Goal: Task Accomplishment & Management: Use online tool/utility

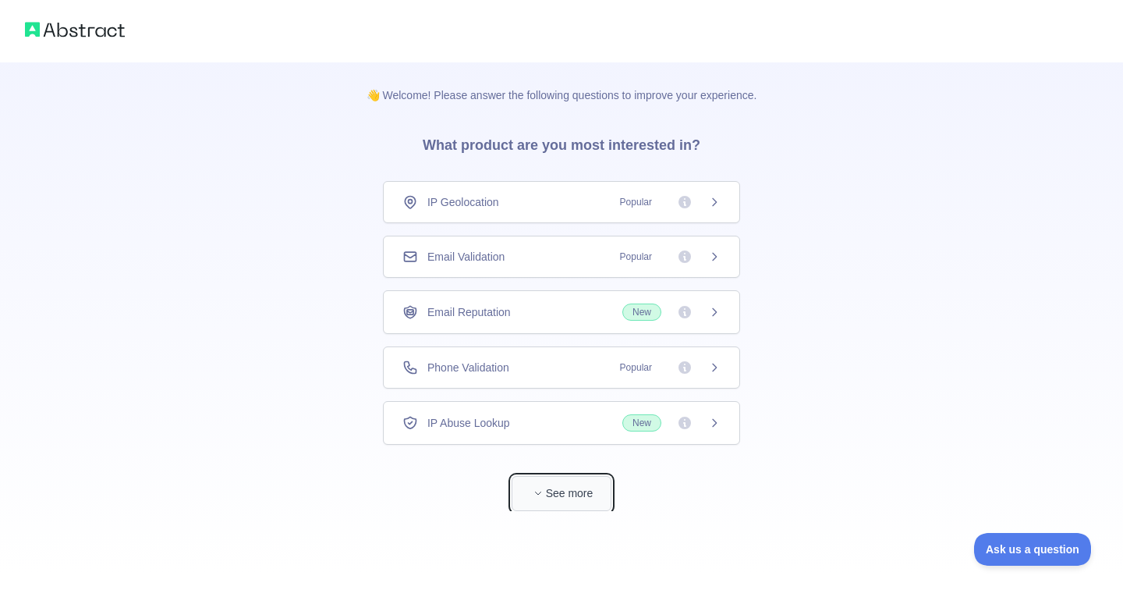
click at [578, 486] on button "See more" at bounding box center [562, 493] width 100 height 35
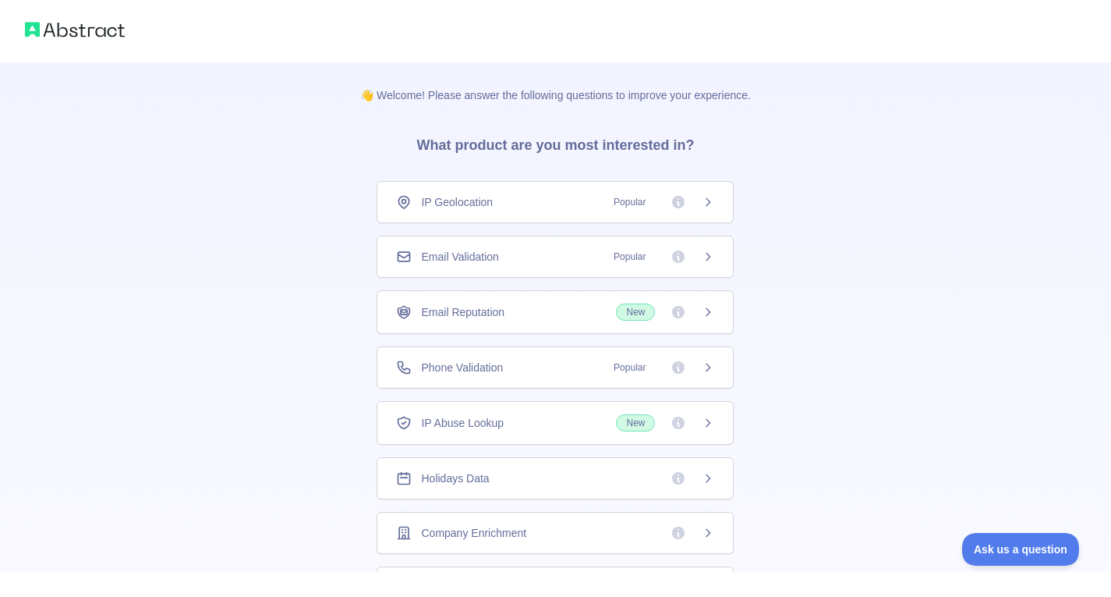
click at [625, 211] on div "IP Geolocation Popular" at bounding box center [555, 202] width 357 height 42
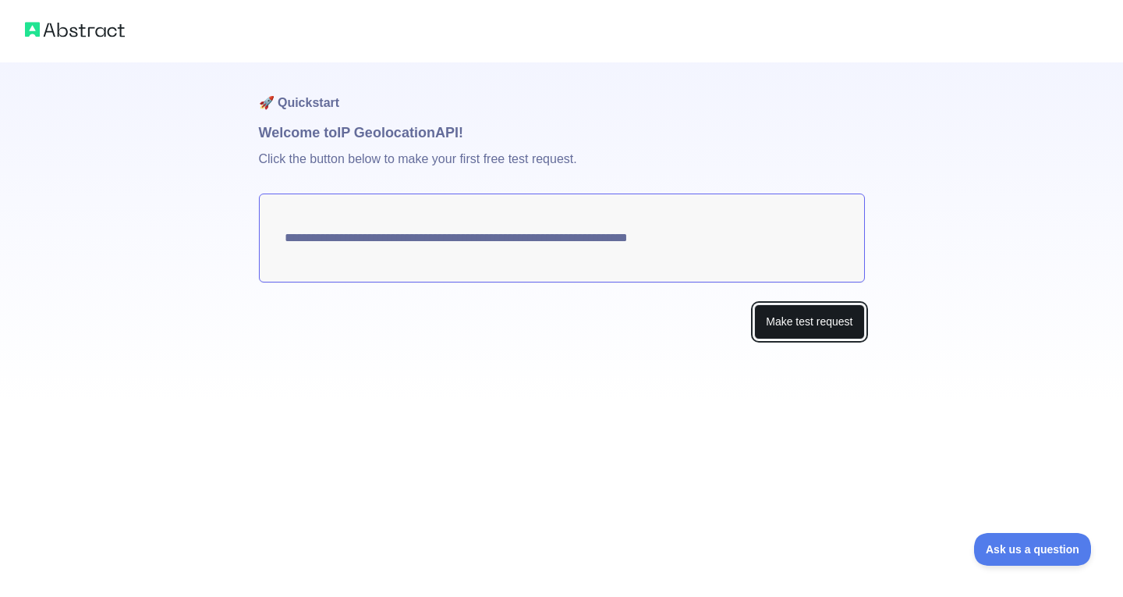
click at [825, 329] on button "Make test request" at bounding box center [809, 321] width 110 height 35
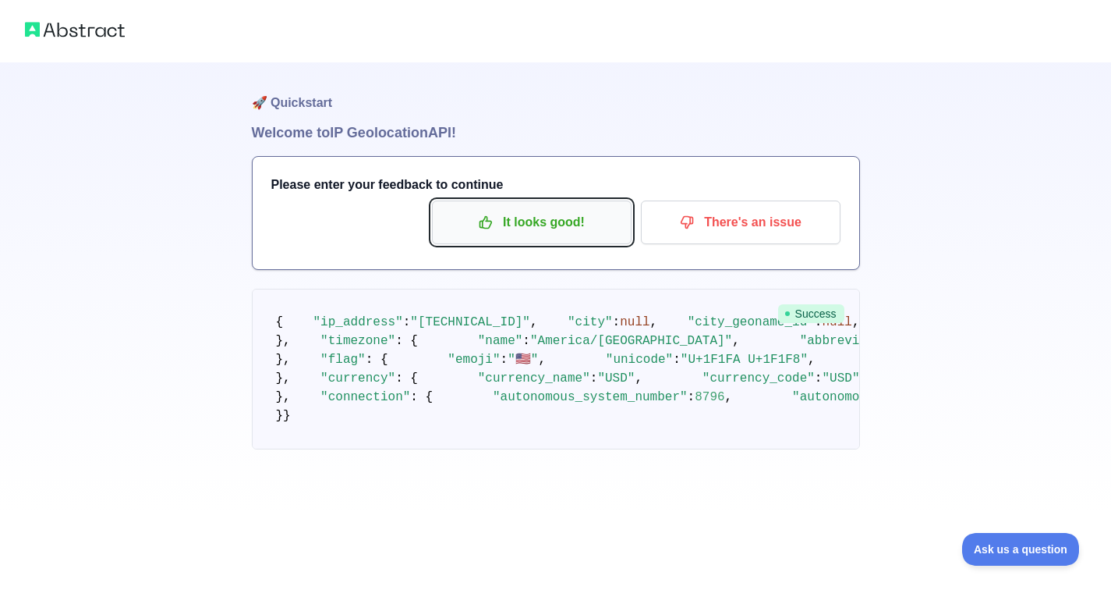
click at [554, 234] on p "It looks good!" at bounding box center [532, 222] width 176 height 27
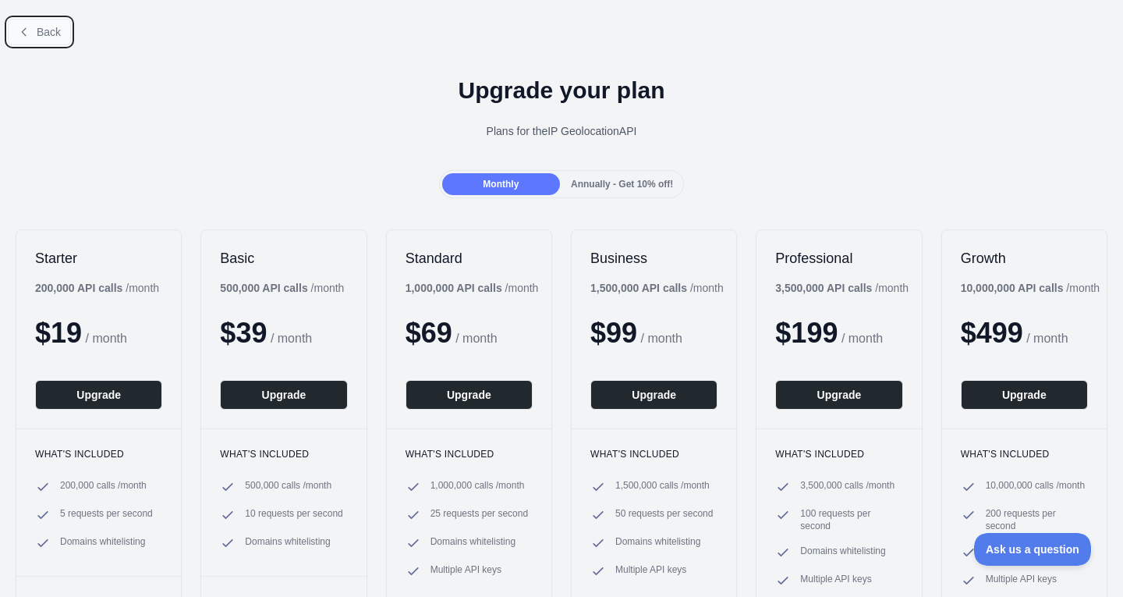
click at [32, 34] on button "Back" at bounding box center [39, 32] width 63 height 27
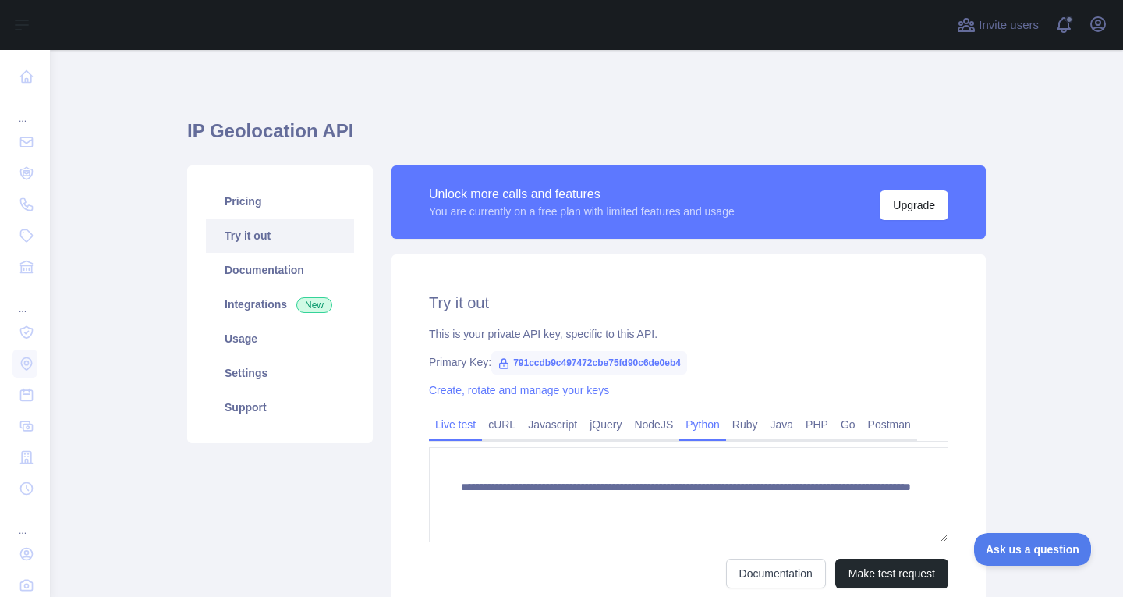
click at [690, 419] on link "Python" at bounding box center [702, 424] width 47 height 25
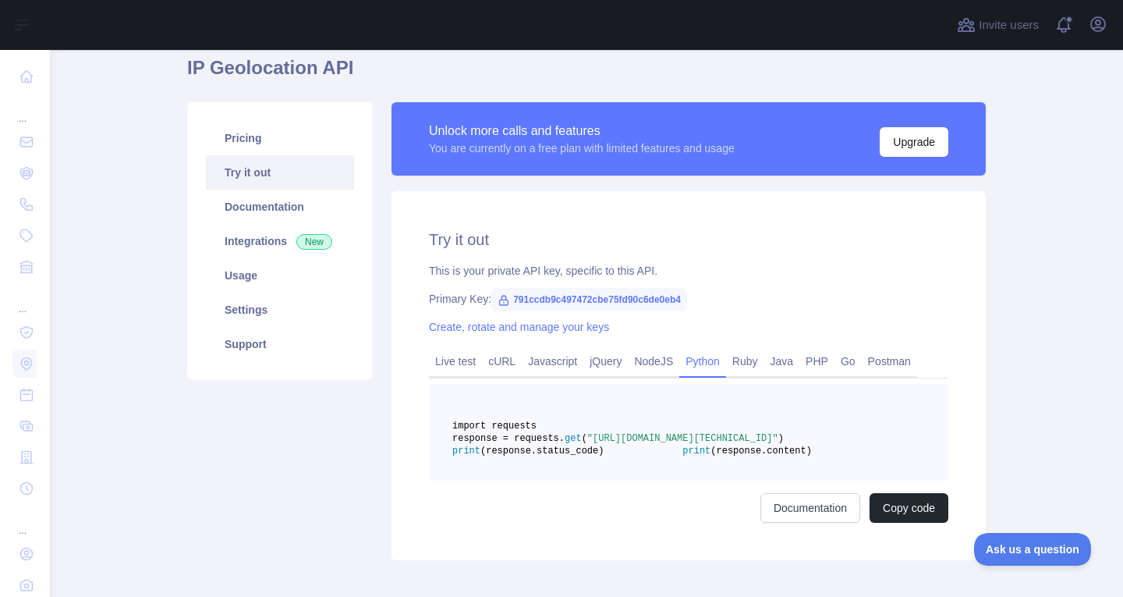
scroll to position [156, 0]
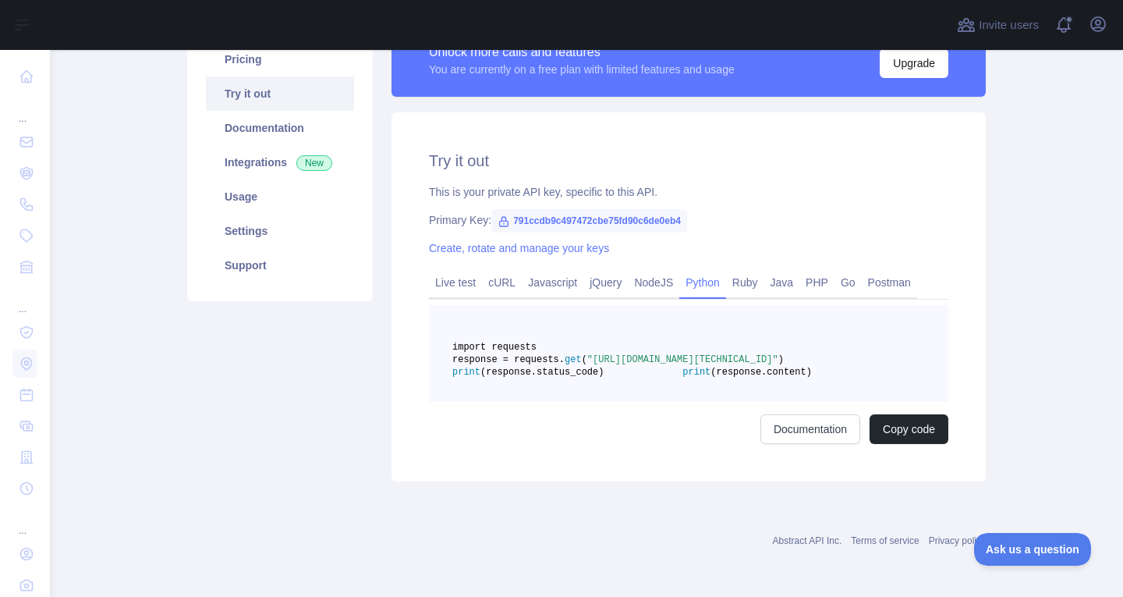
click at [571, 209] on span "791ccdb9c497472cbe75fd90c6de0eb4" at bounding box center [589, 220] width 196 height 23
copy span "791ccdb9c497472cbe75fd90c6de0eb4"
